Goal: Find specific page/section

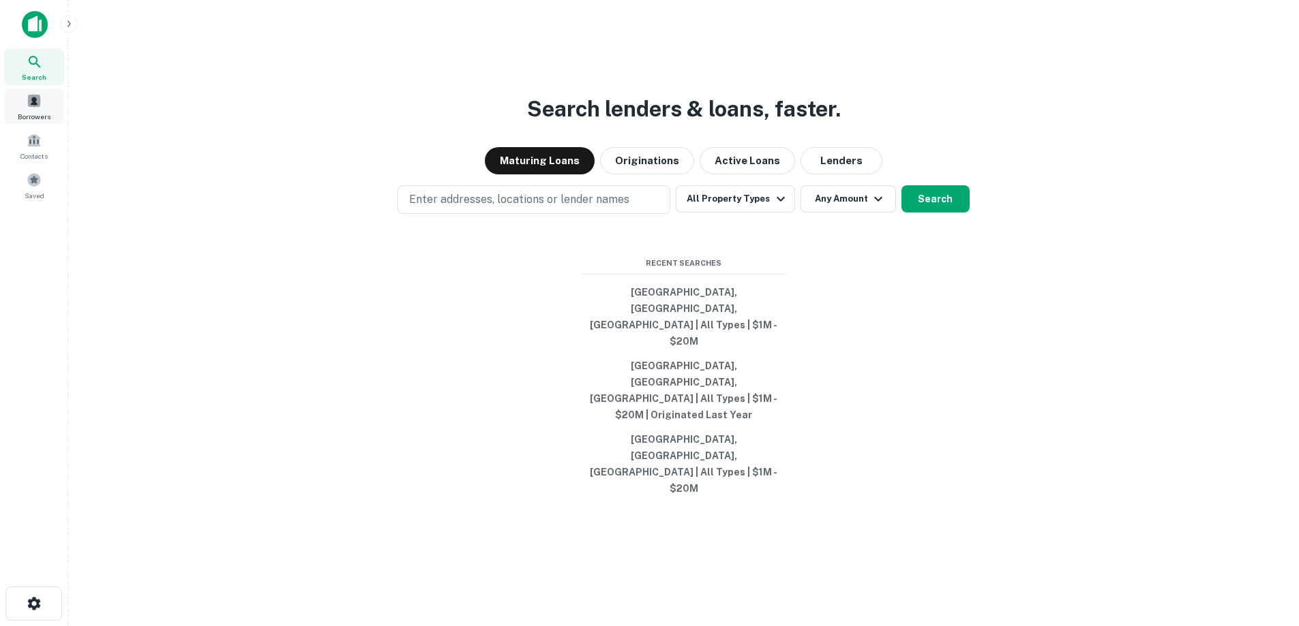
click at [36, 104] on span at bounding box center [34, 100] width 15 height 15
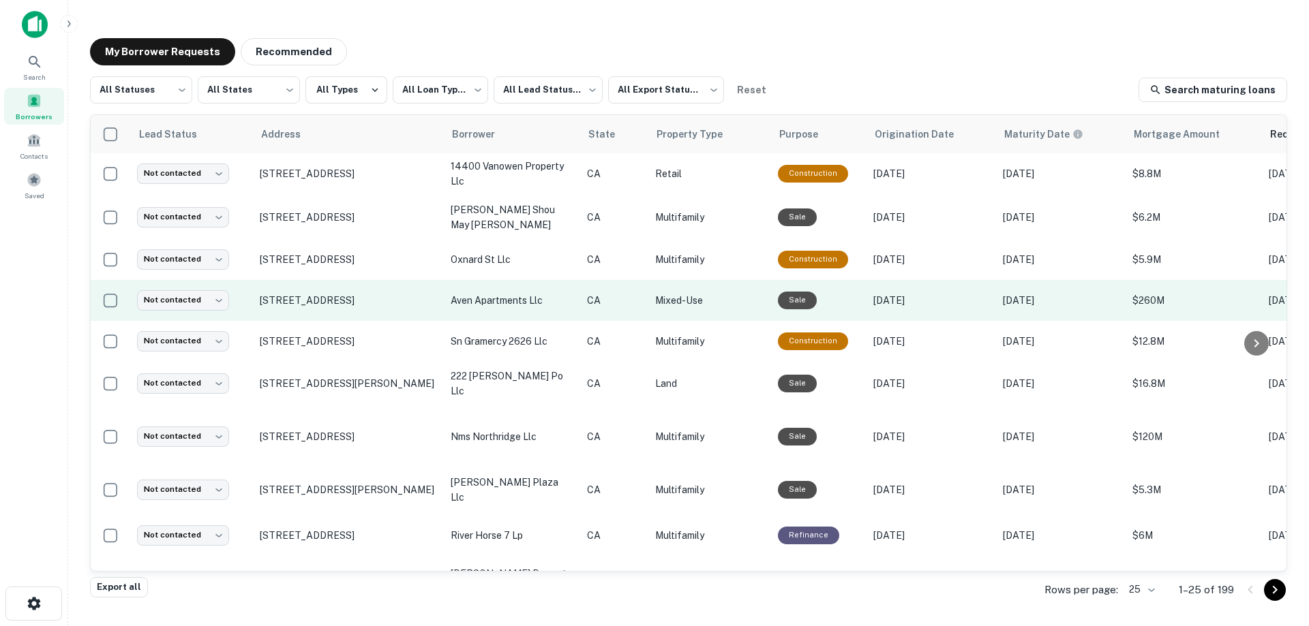
scroll to position [205, 0]
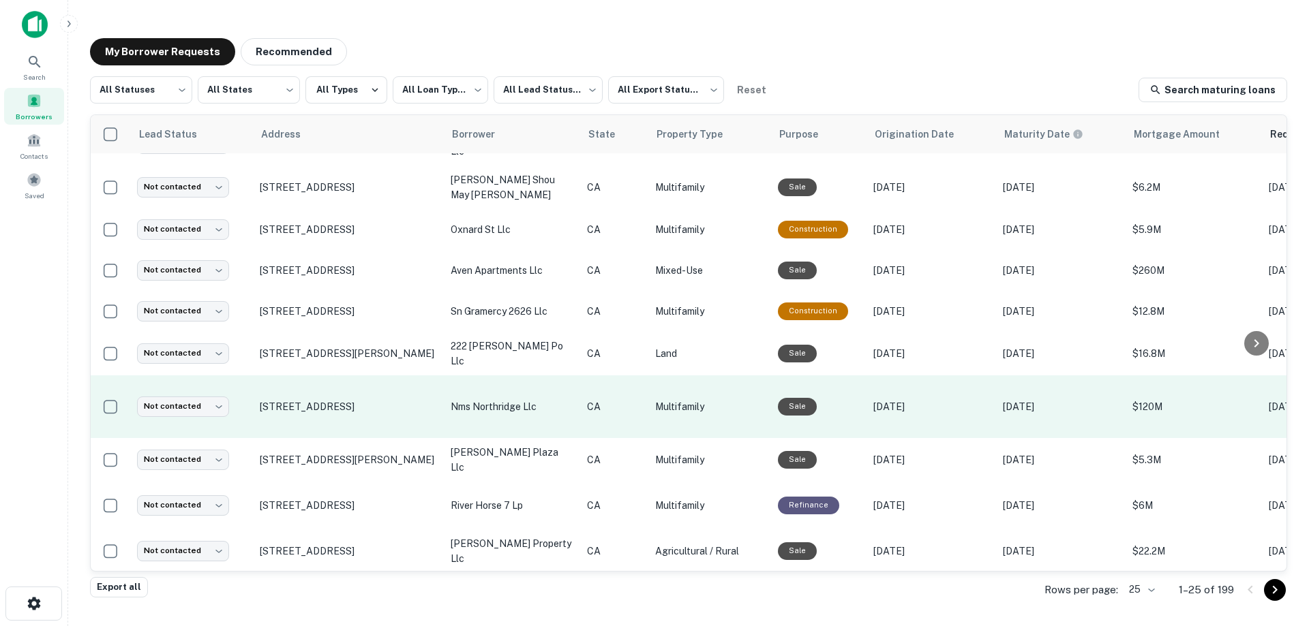
click at [447, 409] on td "nms northridge llc" at bounding box center [512, 407] width 136 height 63
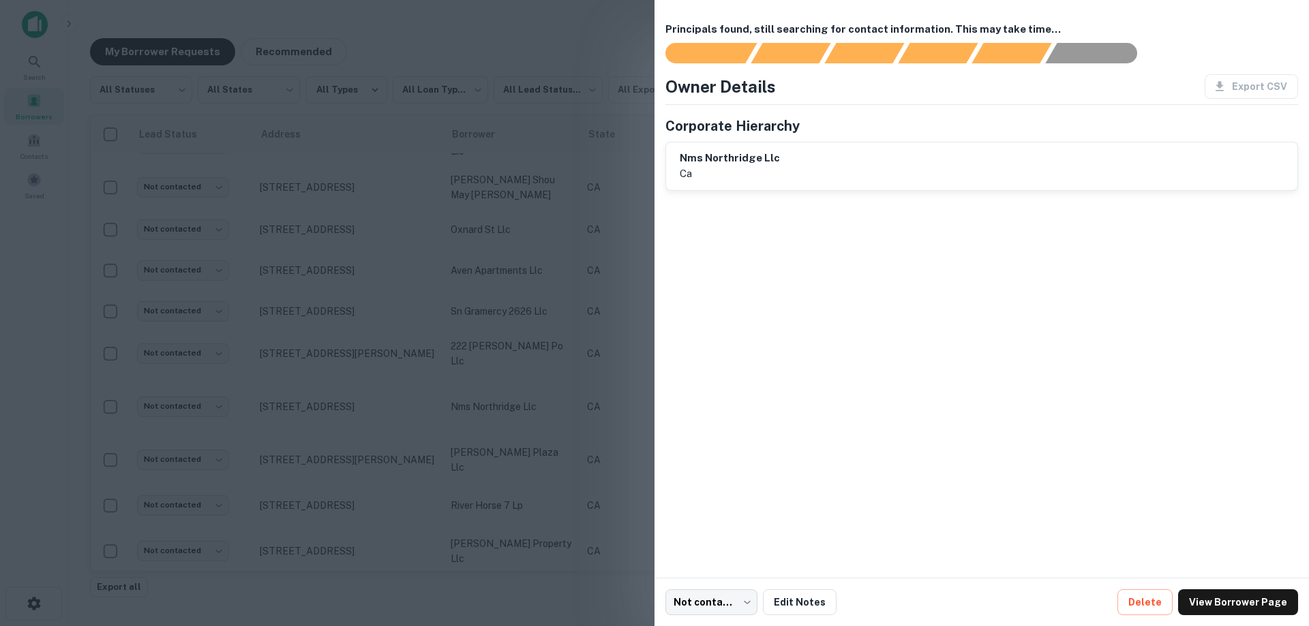
click at [572, 279] on div at bounding box center [654, 313] width 1309 height 626
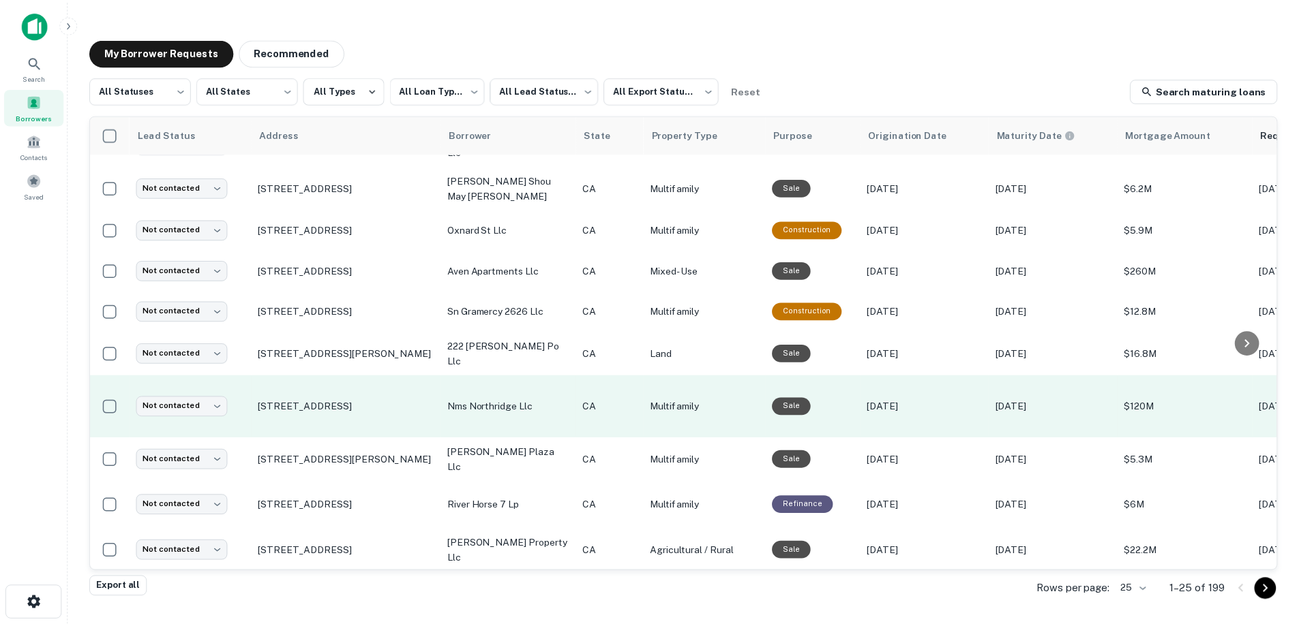
scroll to position [0, 0]
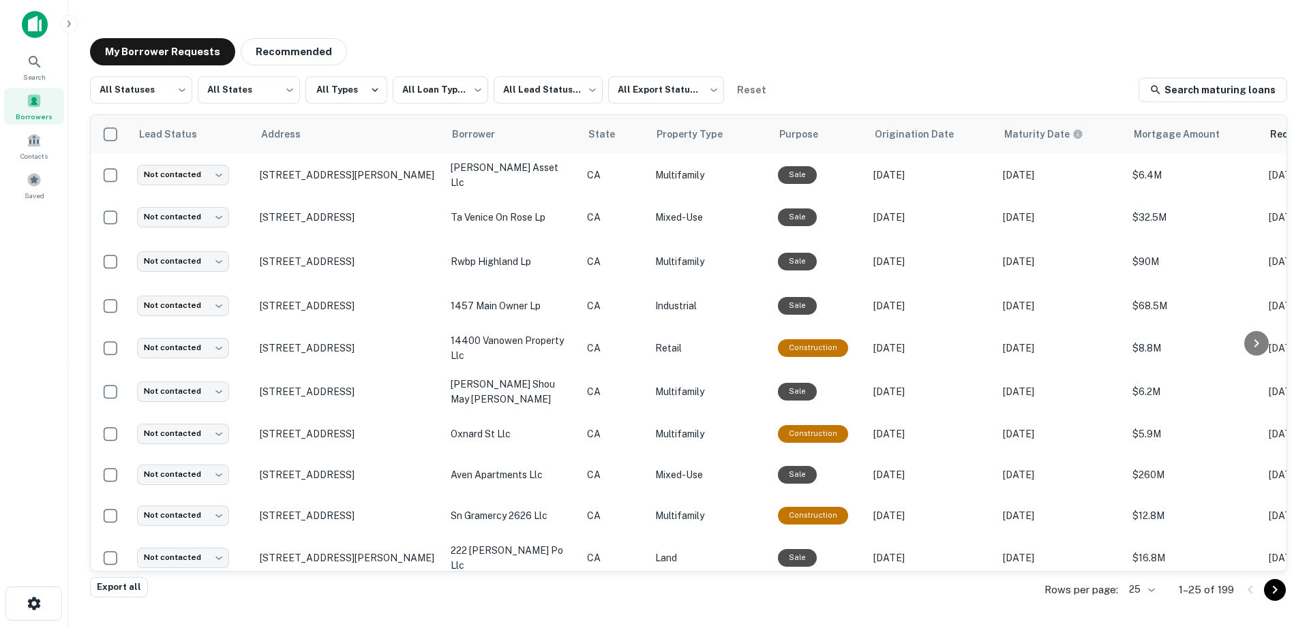
click at [31, 27] on img at bounding box center [35, 24] width 26 height 27
